Goal: Information Seeking & Learning: Learn about a topic

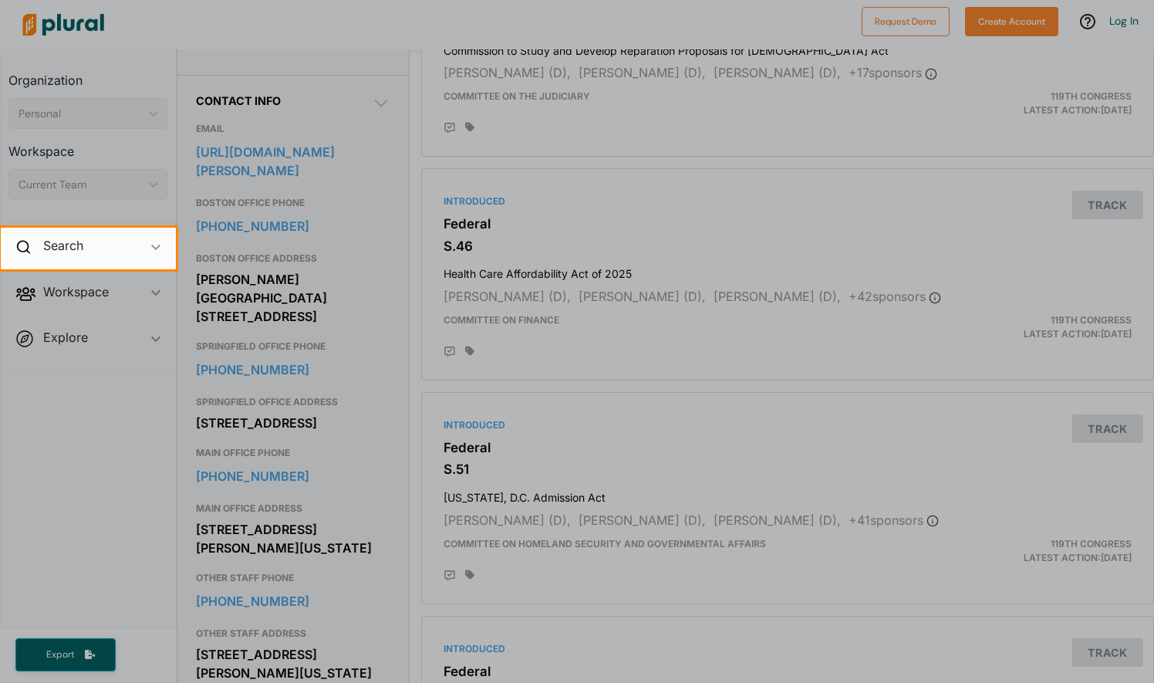
scroll to position [571, 0]
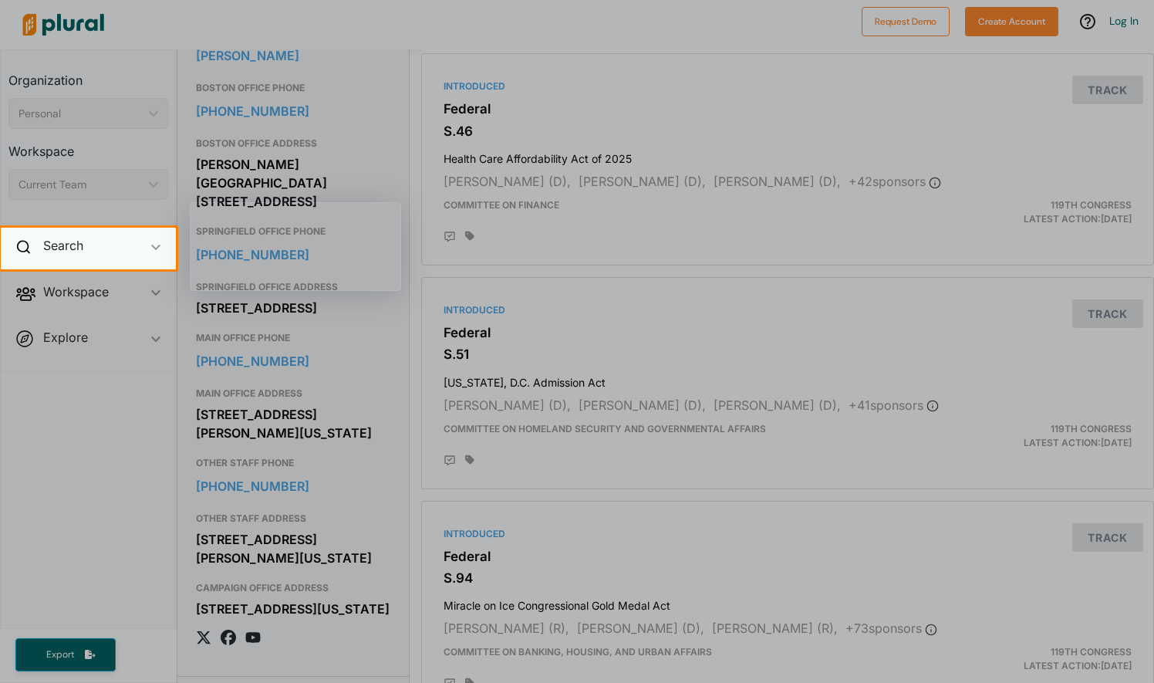
click at [106, 242] on div "Search ic_keyboard_arrow_down" at bounding box center [88, 249] width 175 height 42
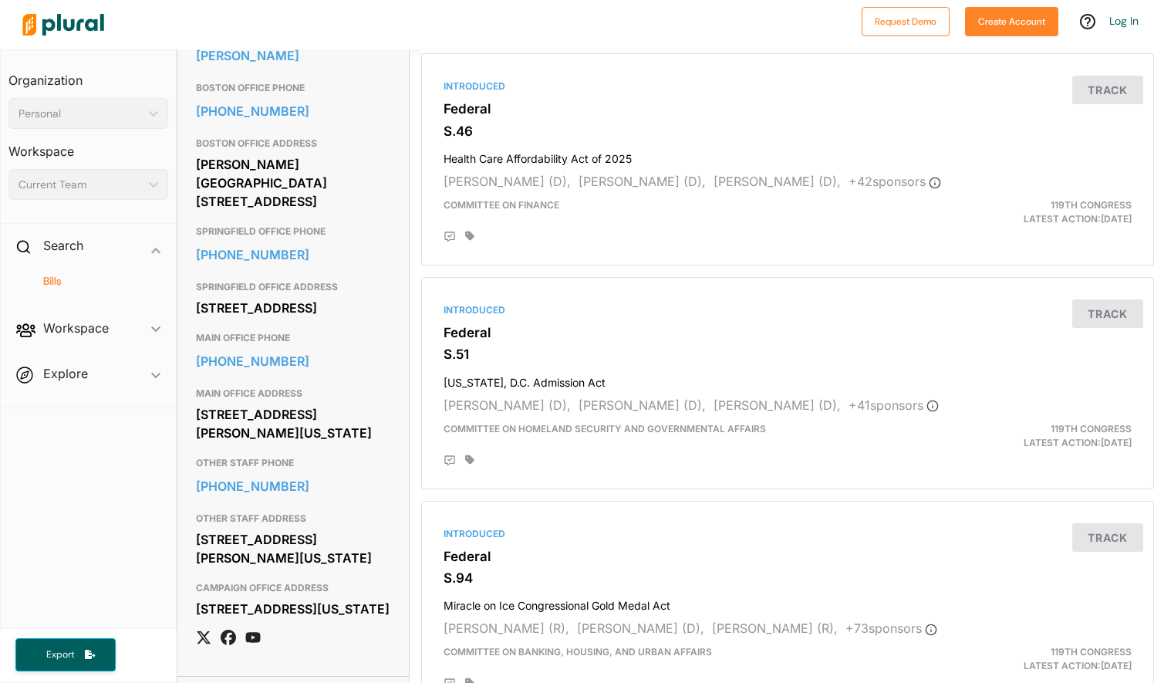
click at [74, 276] on h4 "Bills" at bounding box center [92, 281] width 137 height 15
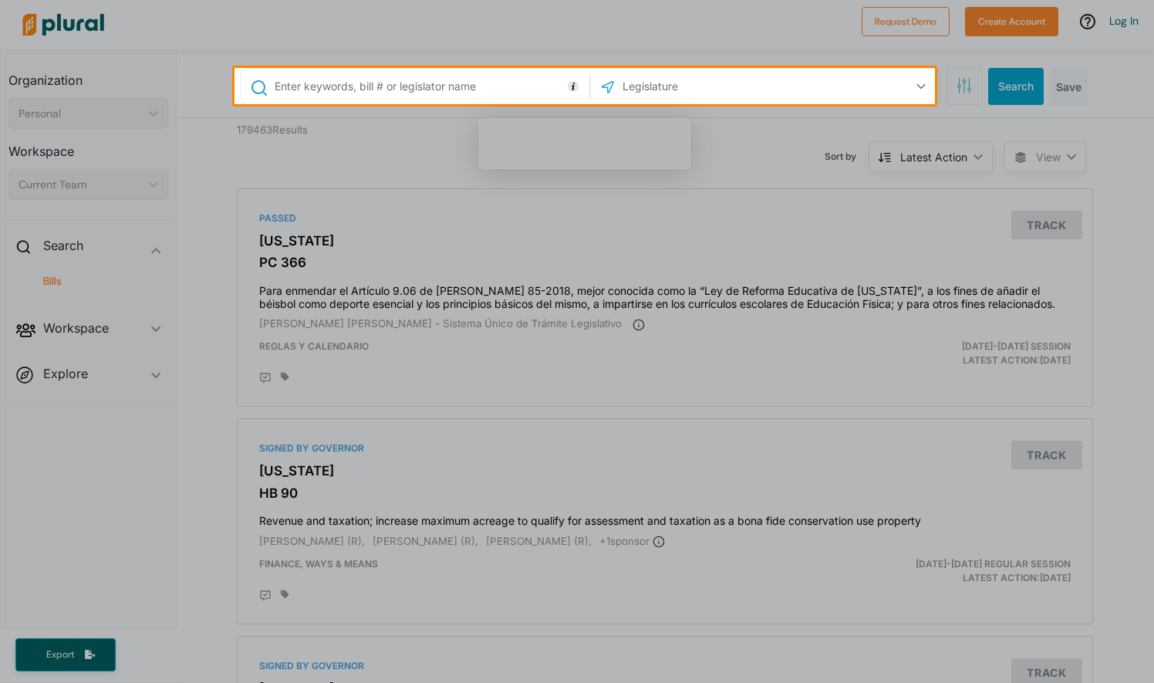
click at [313, 87] on input "text" at bounding box center [429, 86] width 313 height 29
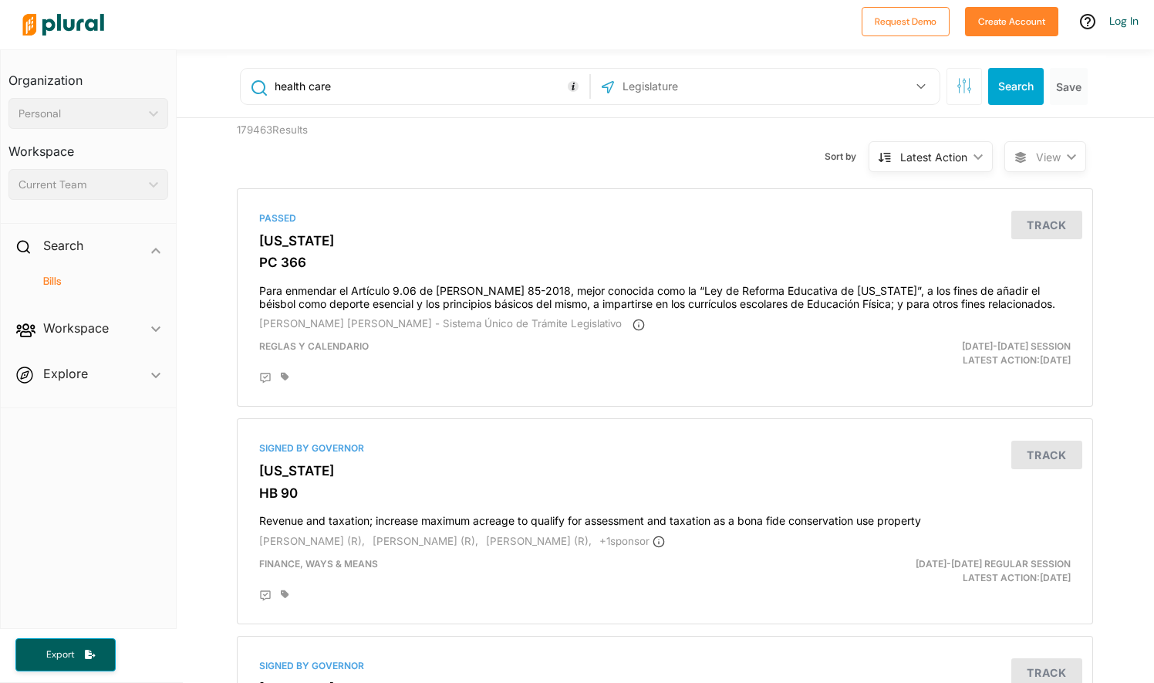
type input "health care"
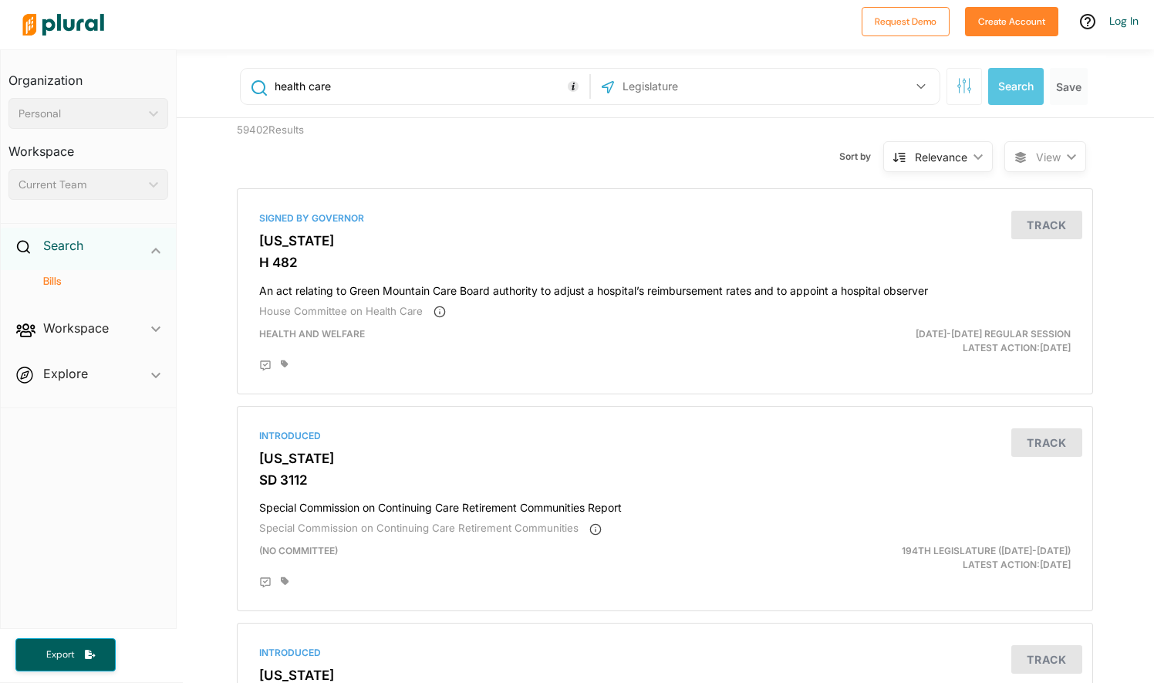
click at [73, 245] on h2 "Search" at bounding box center [63, 245] width 40 height 17
click at [72, 255] on div "Search ic_keyboard_arrow_down" at bounding box center [88, 249] width 175 height 42
click at [56, 284] on h4 "Bills" at bounding box center [92, 281] width 137 height 15
click at [336, 80] on input "health care" at bounding box center [429, 86] width 313 height 29
type input "health care bill who didnt pass yet"
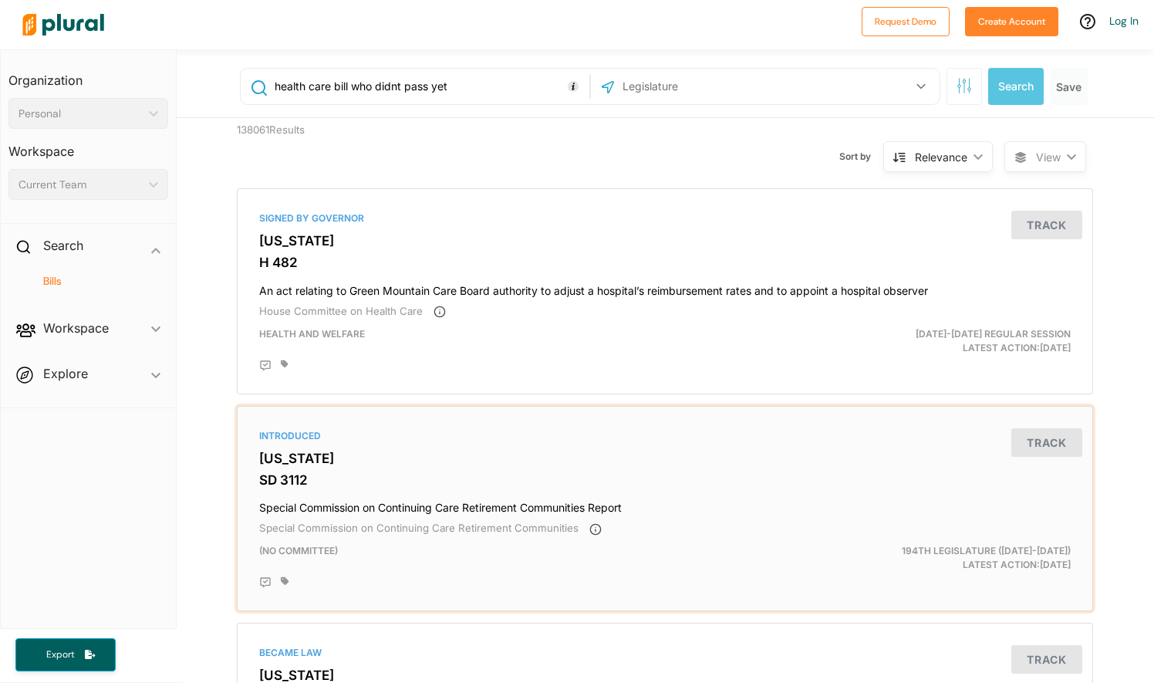
click at [311, 454] on h3 "[US_STATE]" at bounding box center [665, 458] width 812 height 15
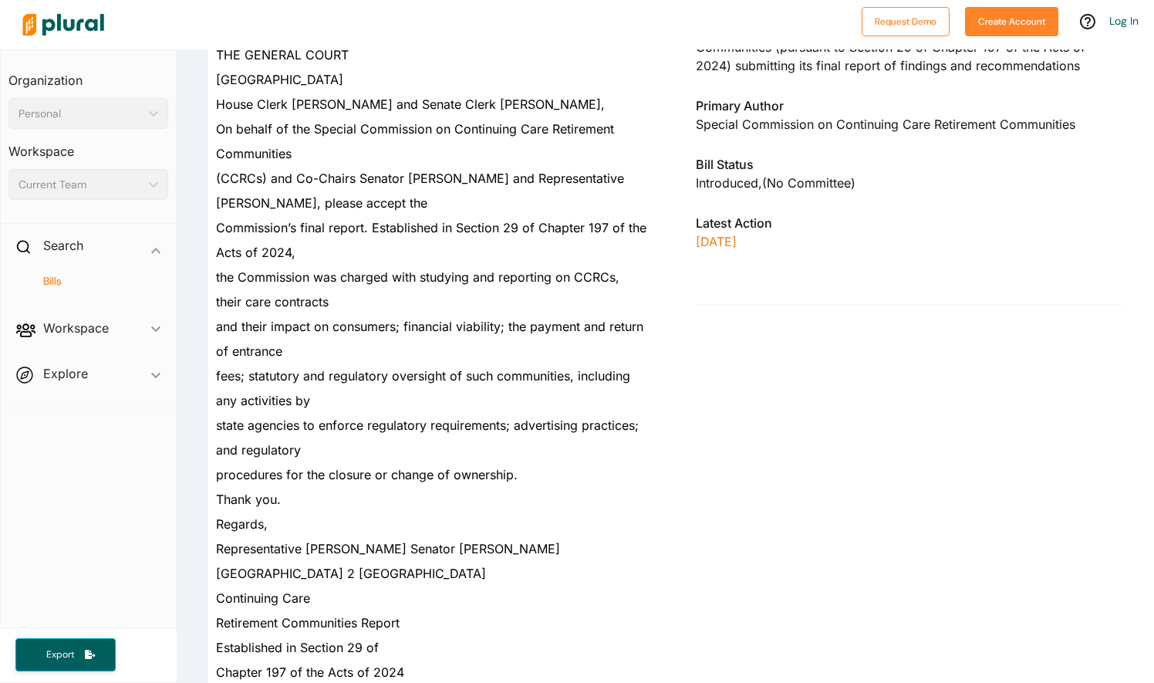
scroll to position [202, 0]
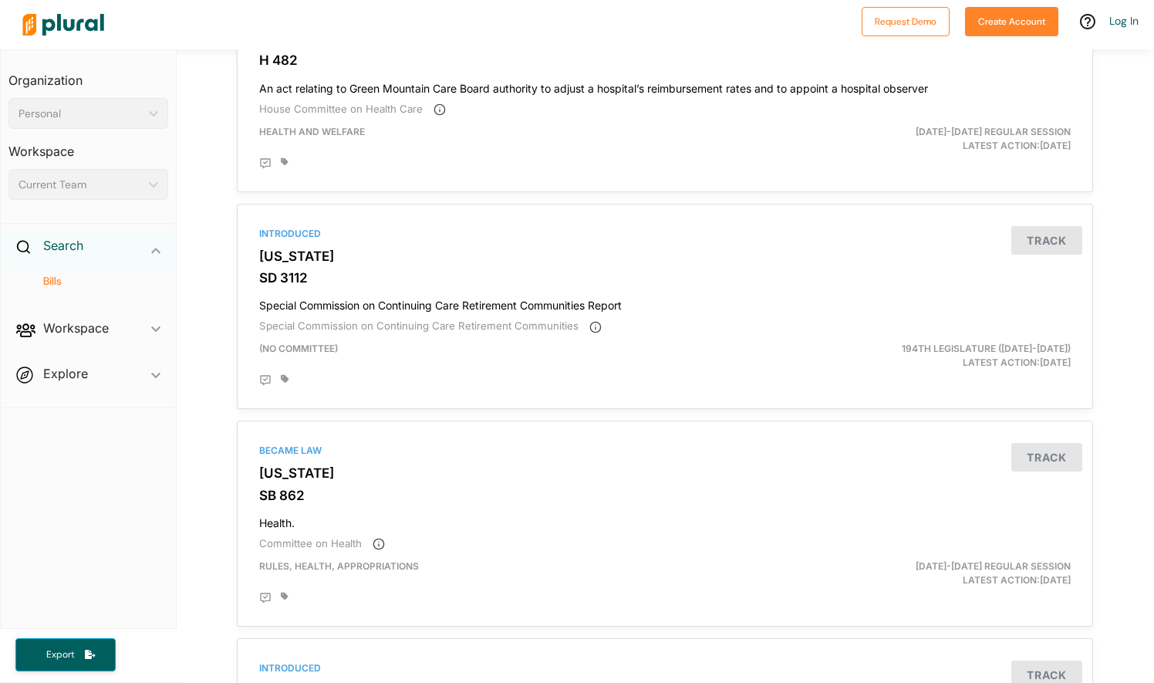
click at [62, 247] on h2 "Search" at bounding box center [63, 245] width 40 height 17
click at [57, 286] on h4 "Bills" at bounding box center [92, 281] width 137 height 15
type input "health care"
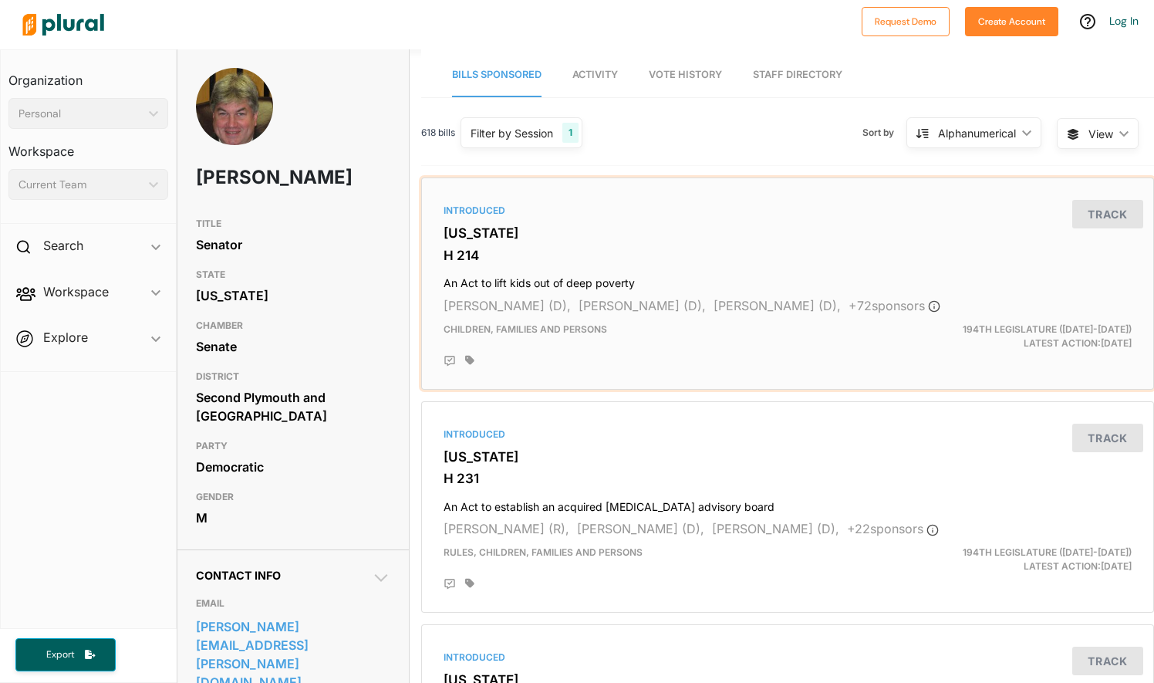
click at [448, 236] on h3 "[US_STATE]" at bounding box center [788, 232] width 688 height 15
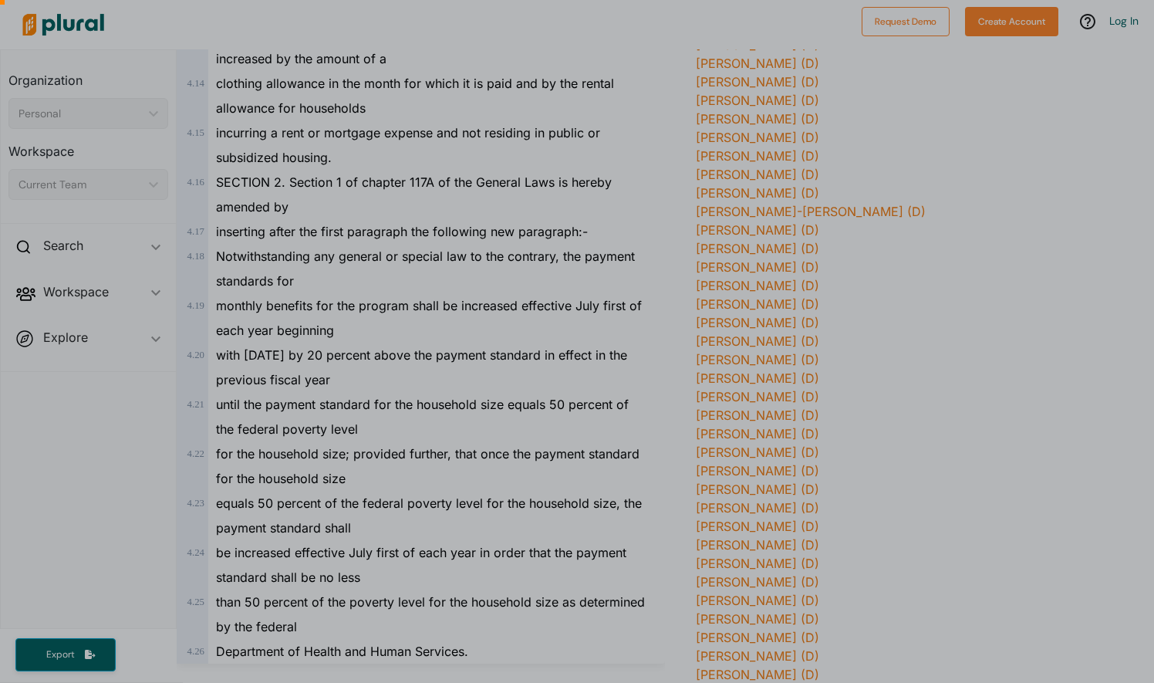
scroll to position [767, 0]
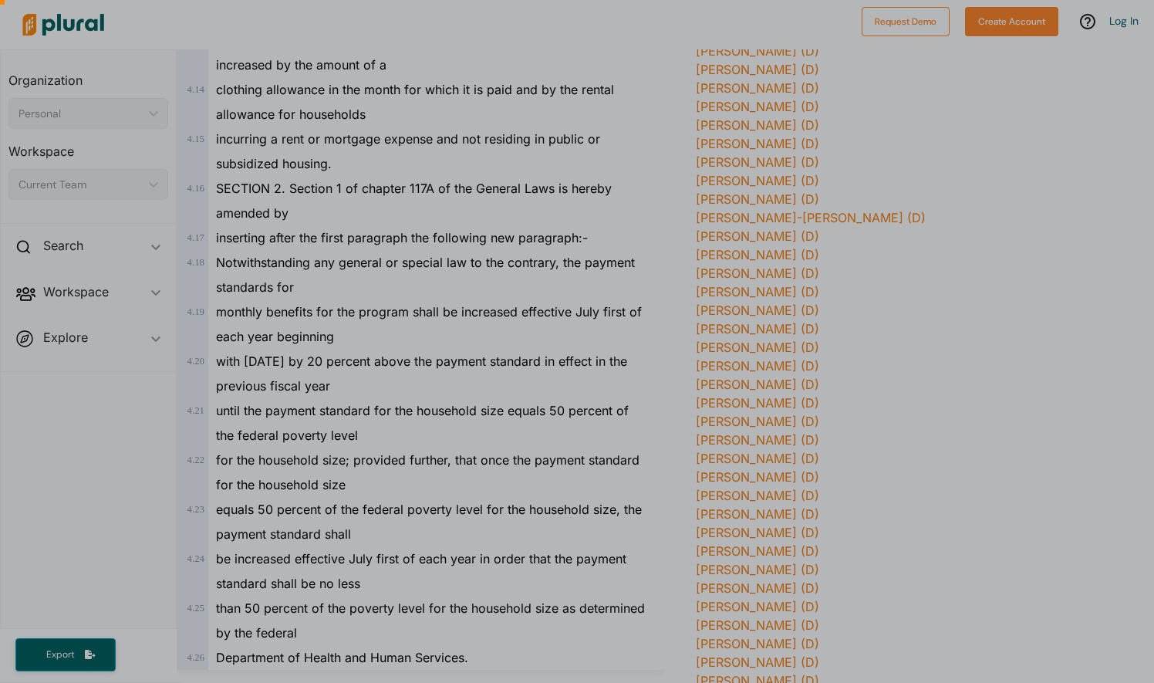
click at [1151, 85] on div at bounding box center [577, 6] width 1154 height 1353
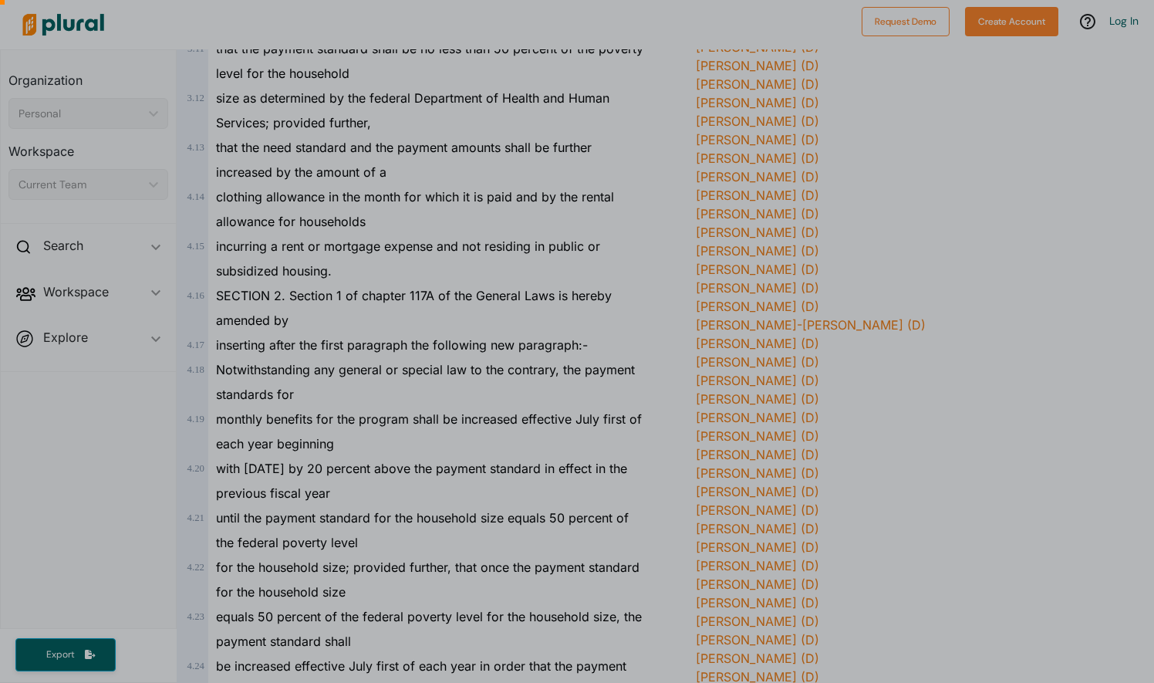
click at [1151, 85] on div at bounding box center [577, 40] width 1154 height 1285
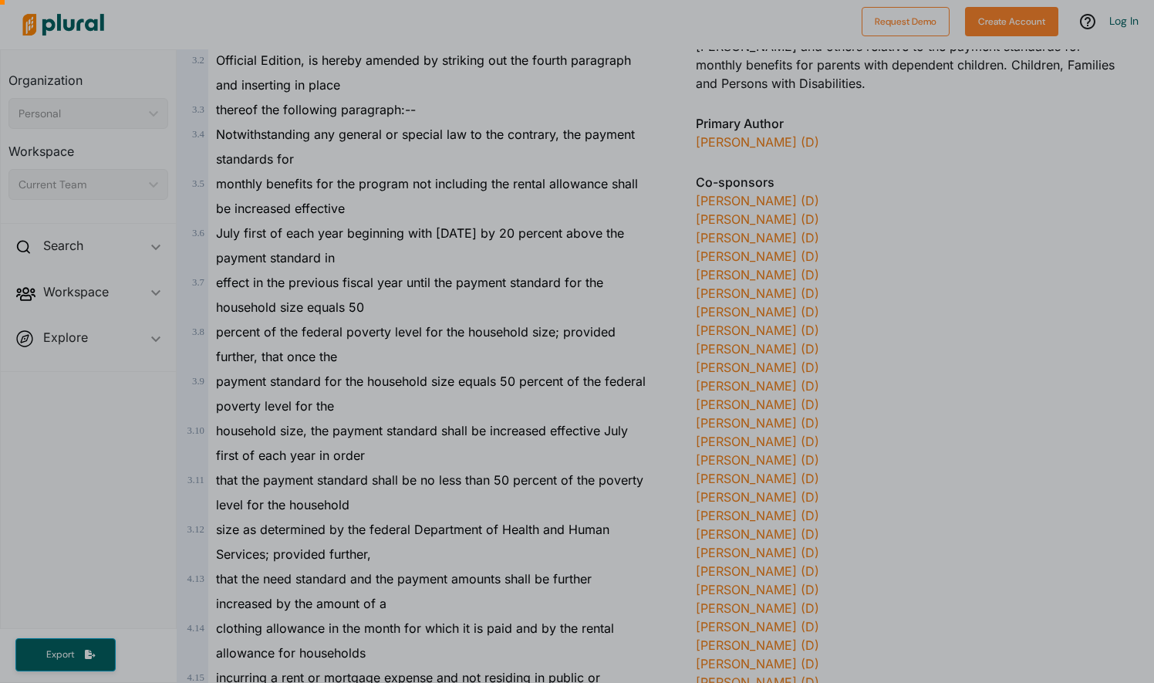
click at [1151, 85] on div at bounding box center [577, 276] width 1154 height 814
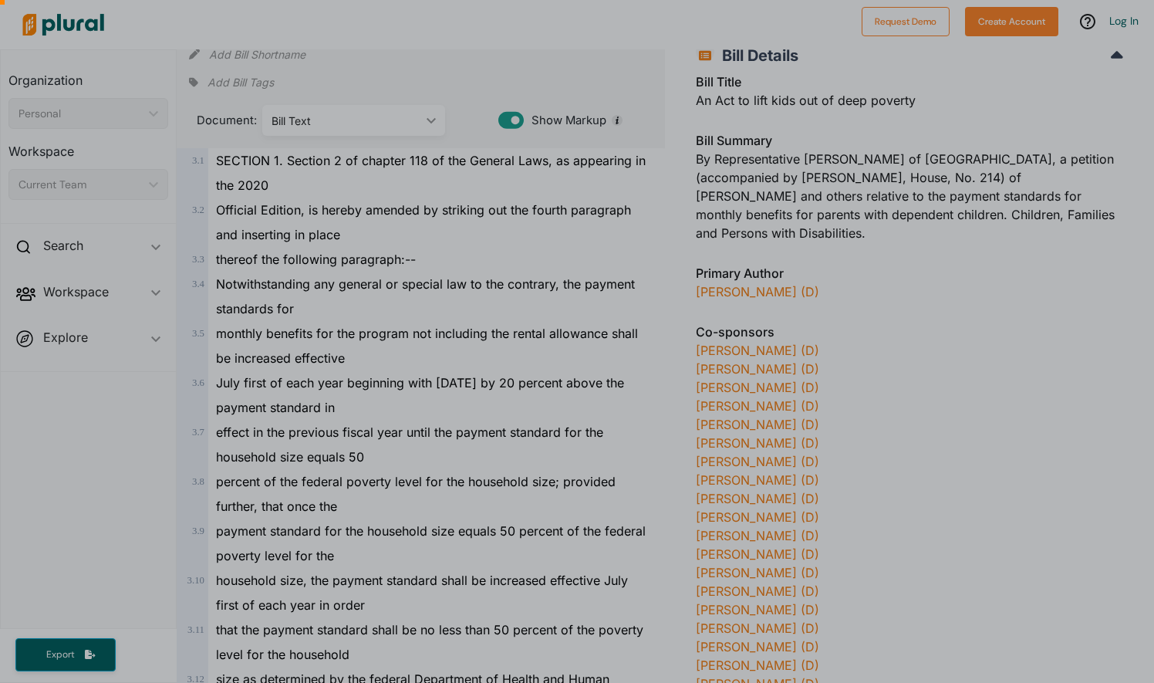
click at [1151, 85] on div at bounding box center [577, 276] width 1154 height 814
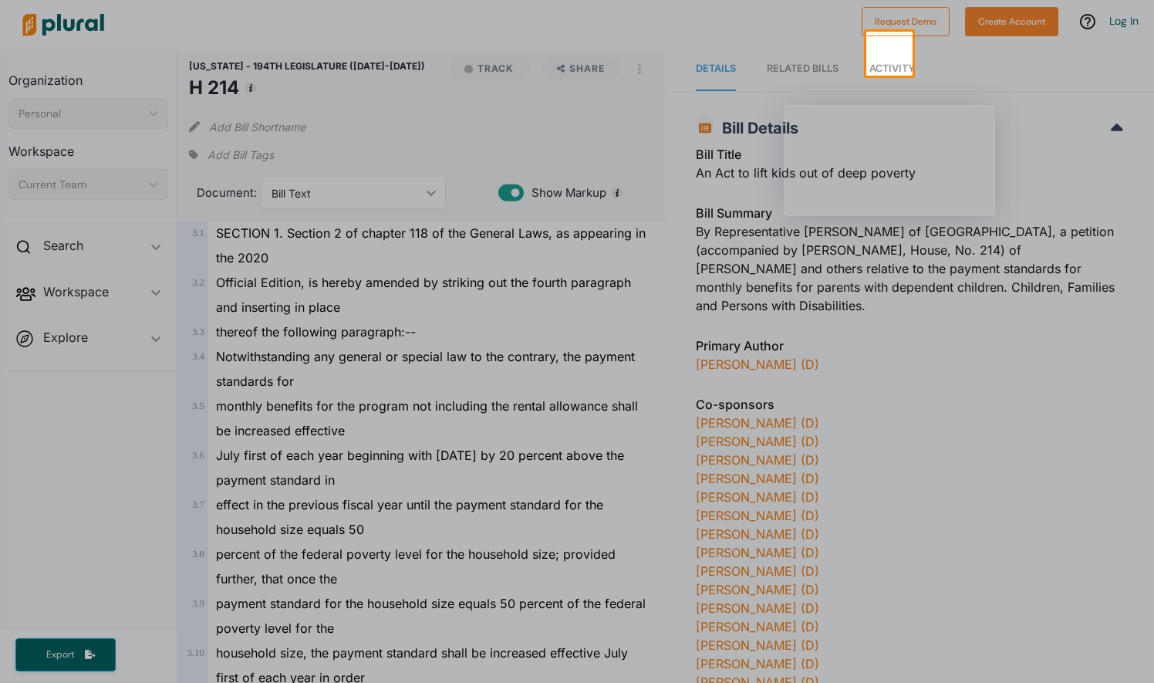
scroll to position [0, 0]
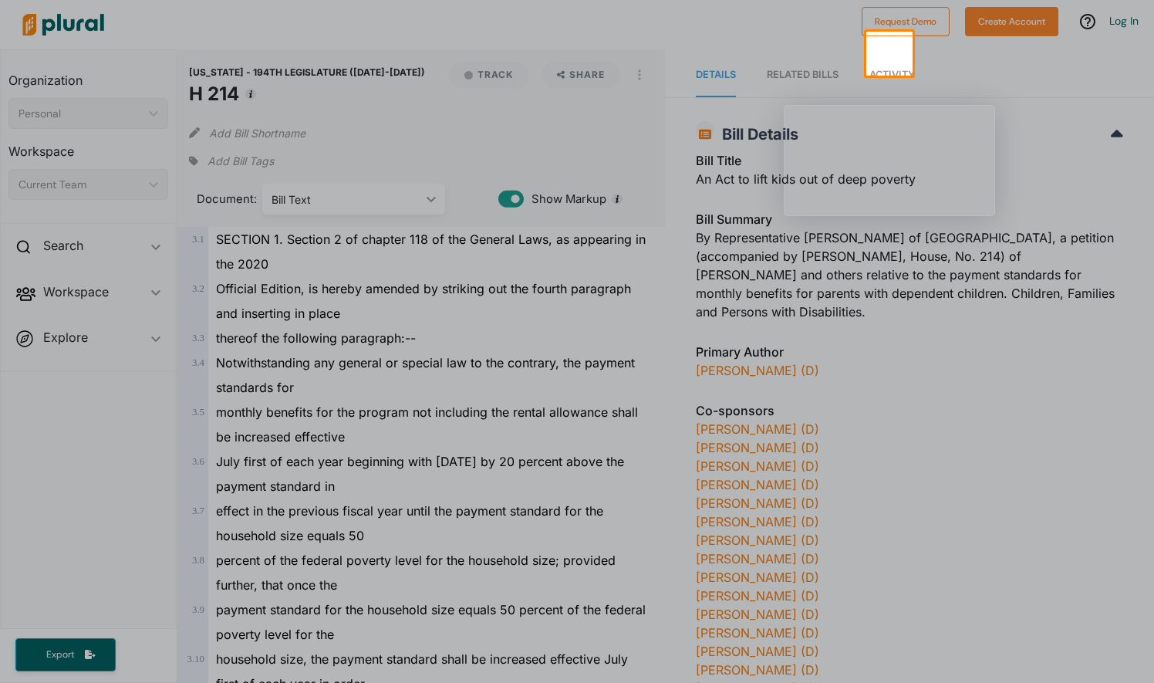
click at [1151, 85] on div at bounding box center [1034, 68] width 242 height 44
click at [1151, 85] on div at bounding box center [1034, 75] width 242 height 44
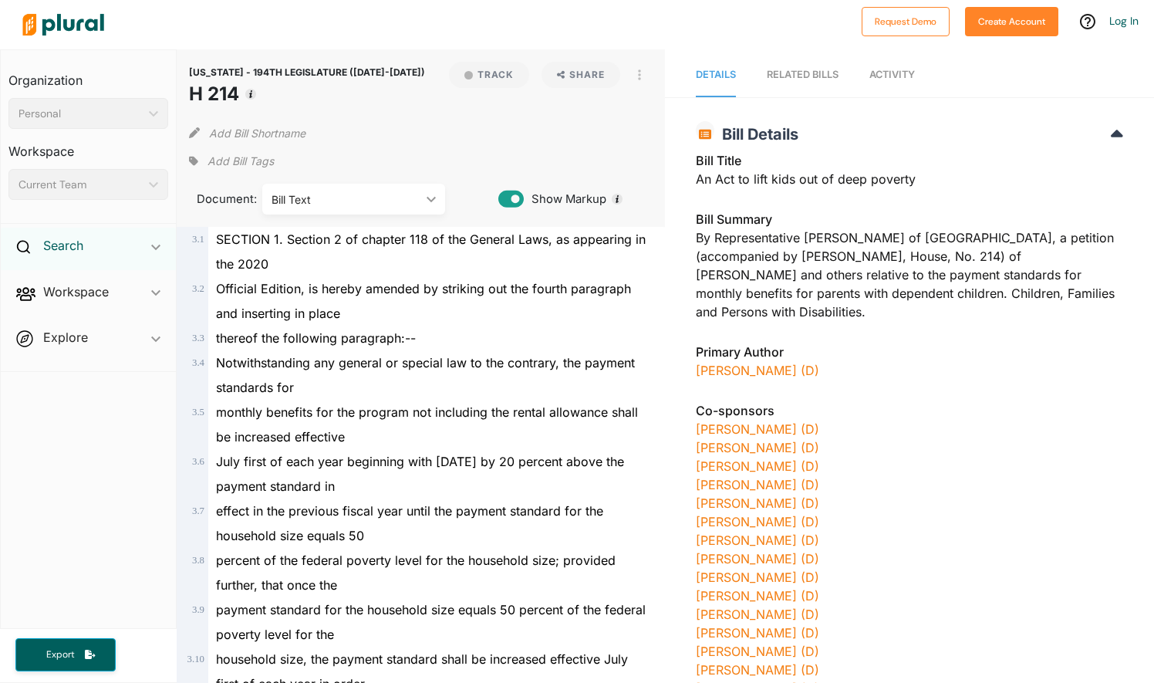
click at [63, 243] on h2 "Search" at bounding box center [63, 245] width 40 height 17
click at [47, 275] on h4 "Bills" at bounding box center [92, 281] width 137 height 15
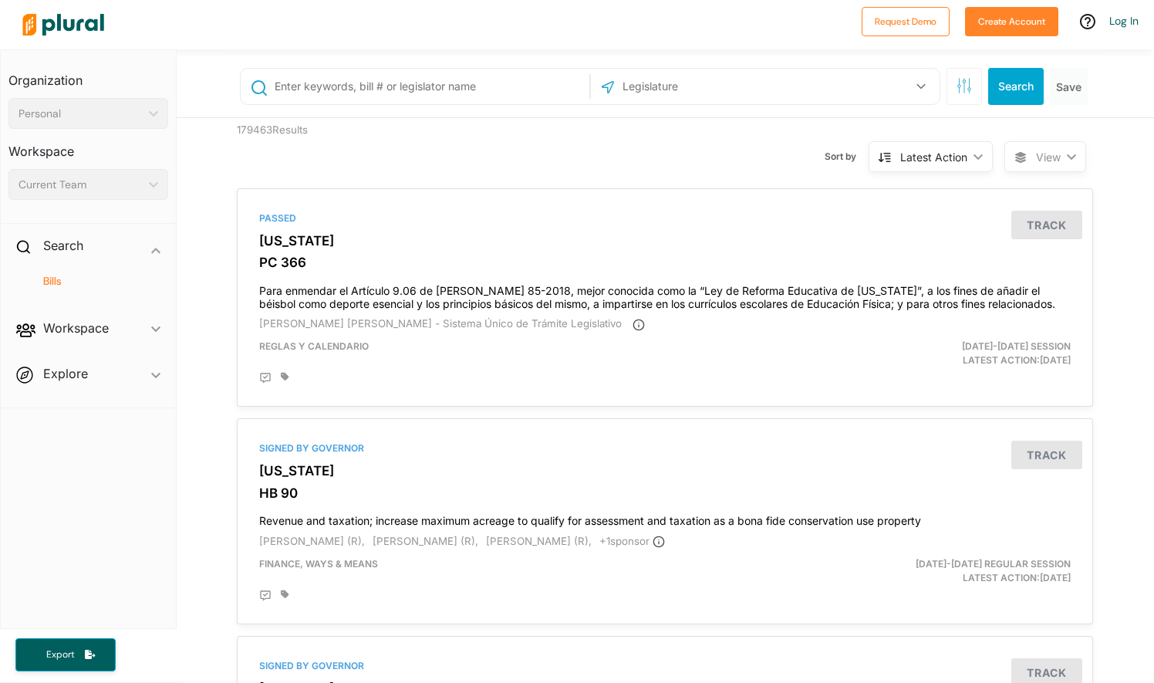
click at [286, 83] on input "text" at bounding box center [429, 86] width 313 height 29
paste input "S. 2823"
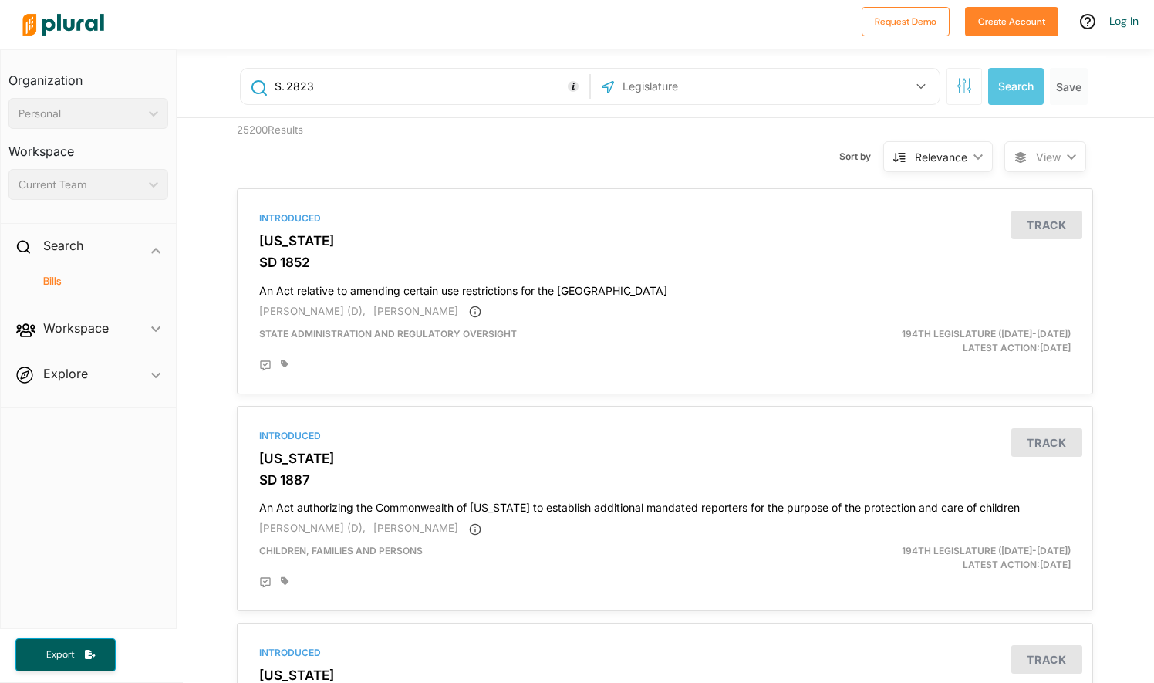
click at [648, 84] on input "text" at bounding box center [703, 86] width 165 height 29
click at [472, 94] on input "S. 2823" at bounding box center [429, 86] width 313 height 29
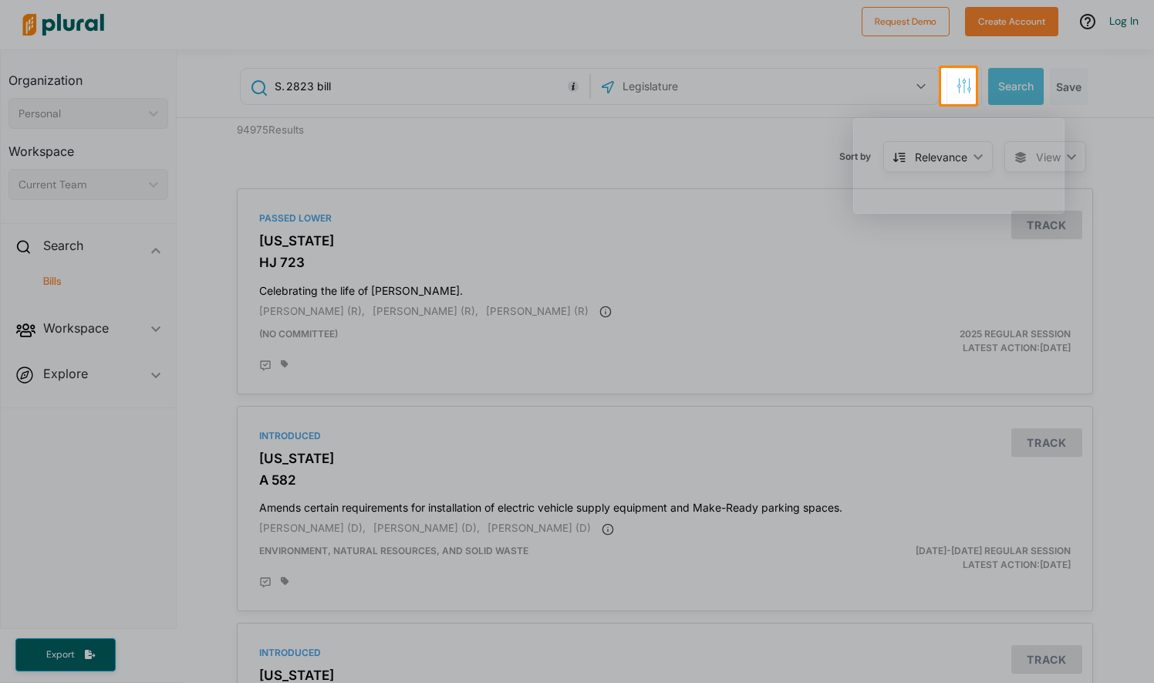
type input "S. 2823"
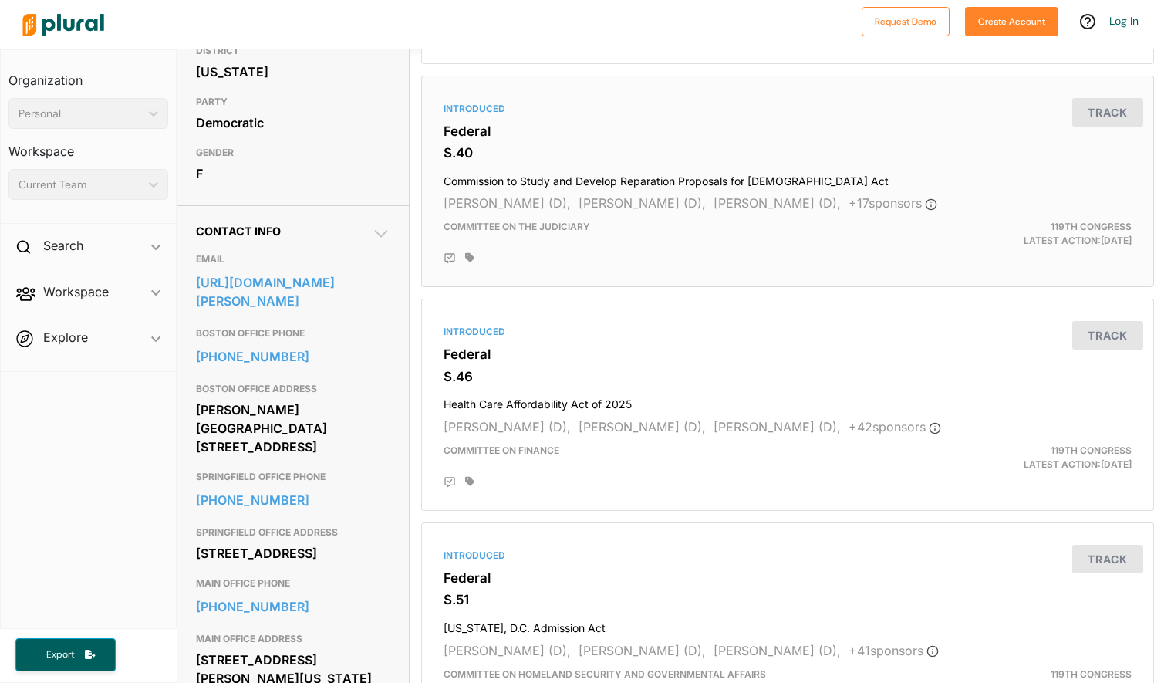
scroll to position [331, 0]
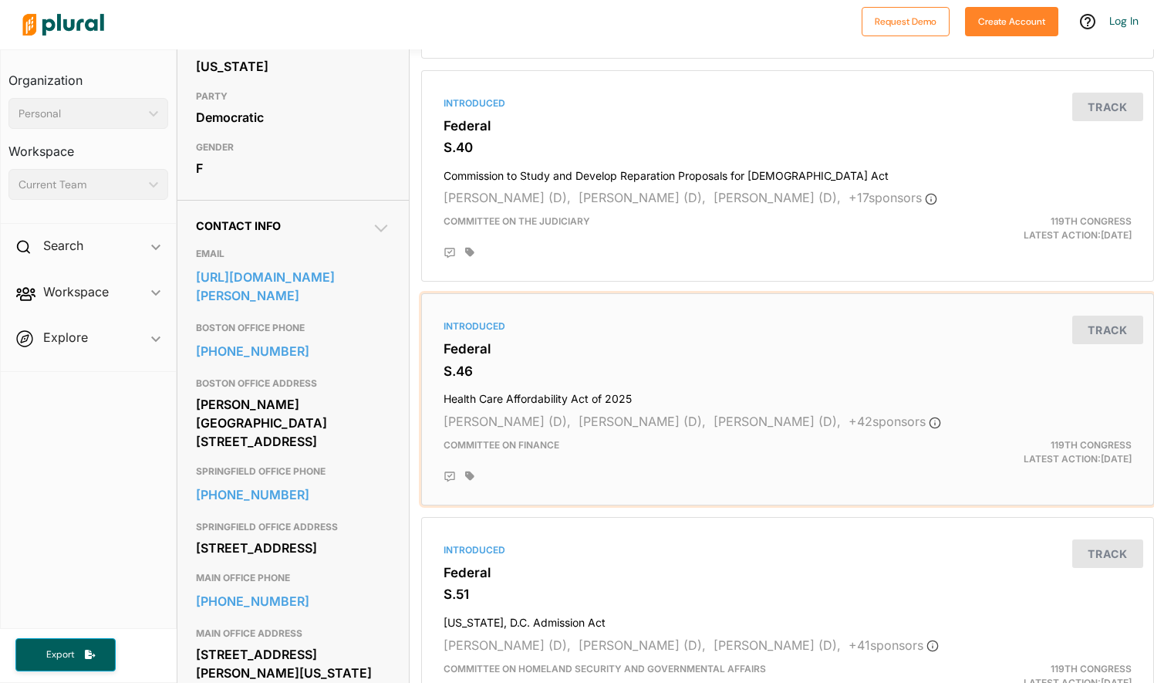
click at [543, 389] on h4 "Health Care Affordability Act of 2025" at bounding box center [788, 395] width 688 height 21
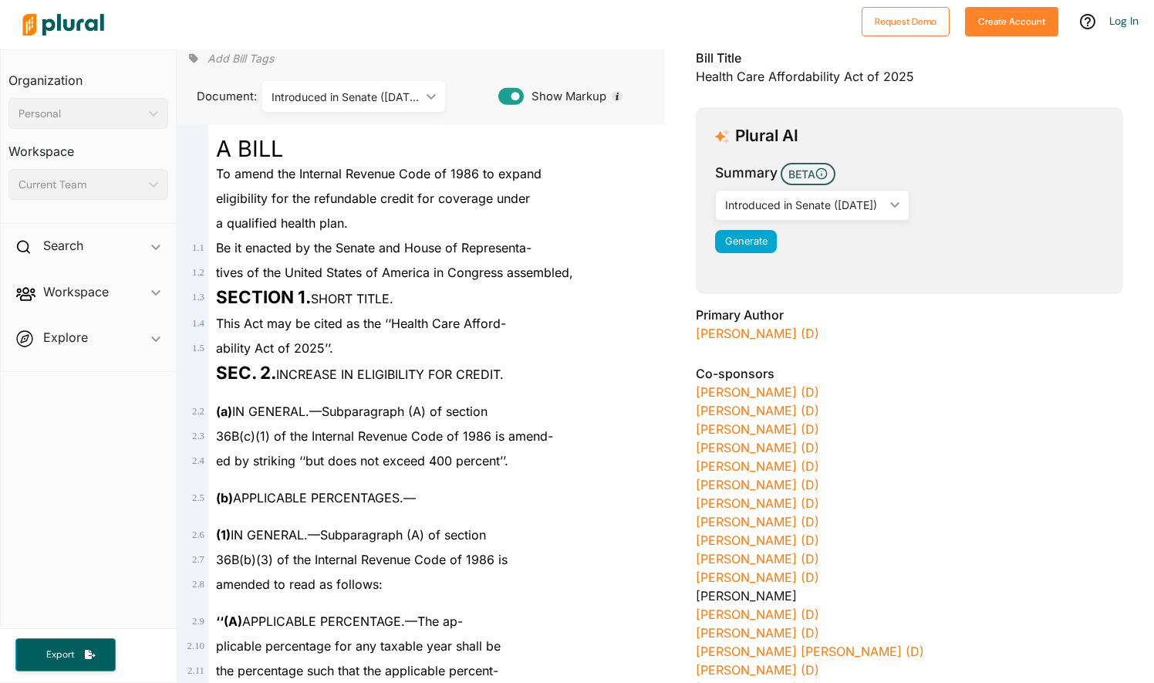
scroll to position [103, 0]
click at [747, 204] on div "Introduced in Senate (1/9/2025)" at bounding box center [804, 204] width 159 height 16
click at [756, 246] on div "Introduced in Senate (1/9/2025)" at bounding box center [808, 241] width 161 height 13
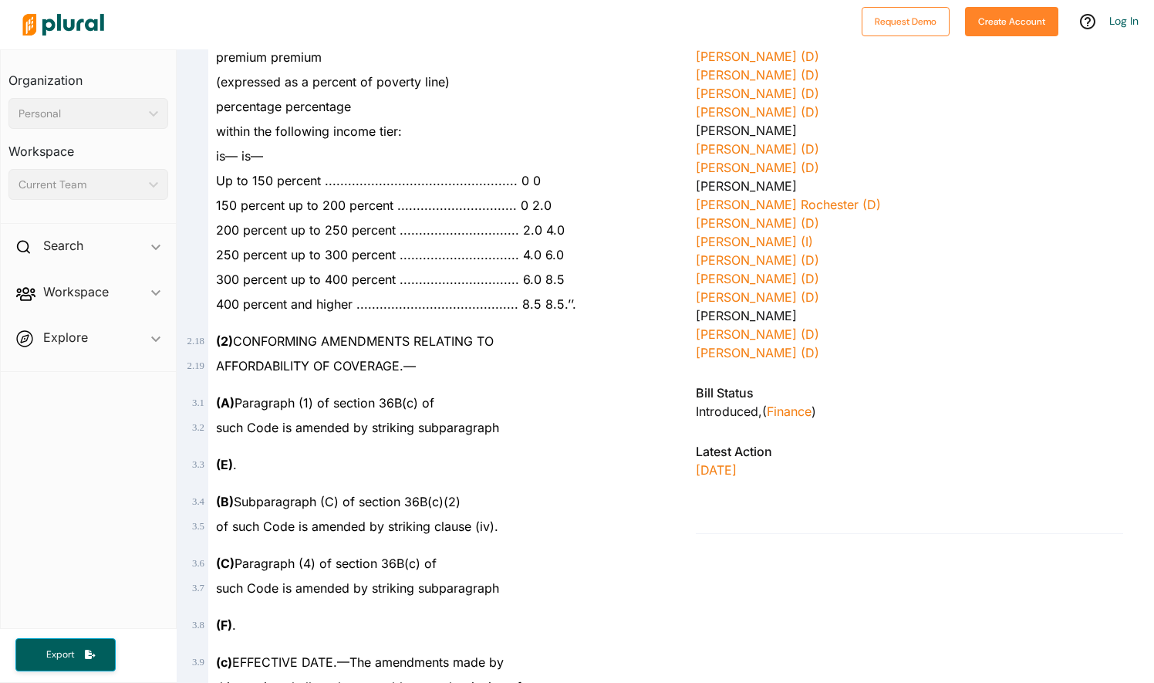
scroll to position [962, 0]
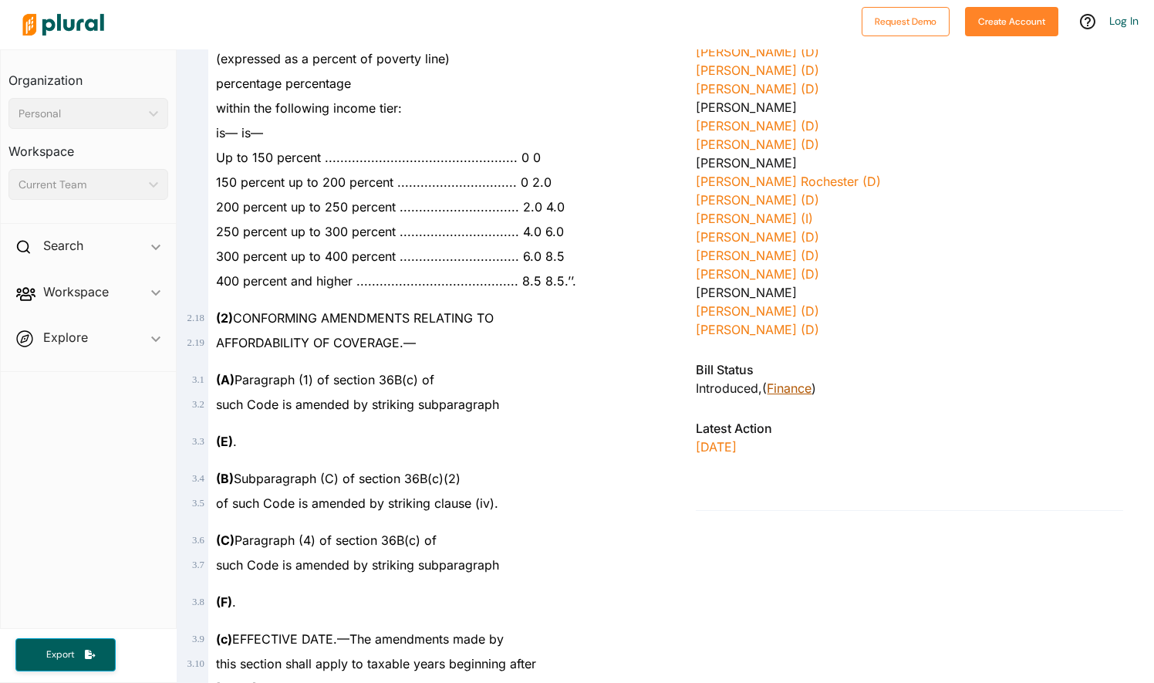
click at [779, 384] on link "Finance" at bounding box center [789, 387] width 45 height 15
